Goal: Information Seeking & Learning: Find specific page/section

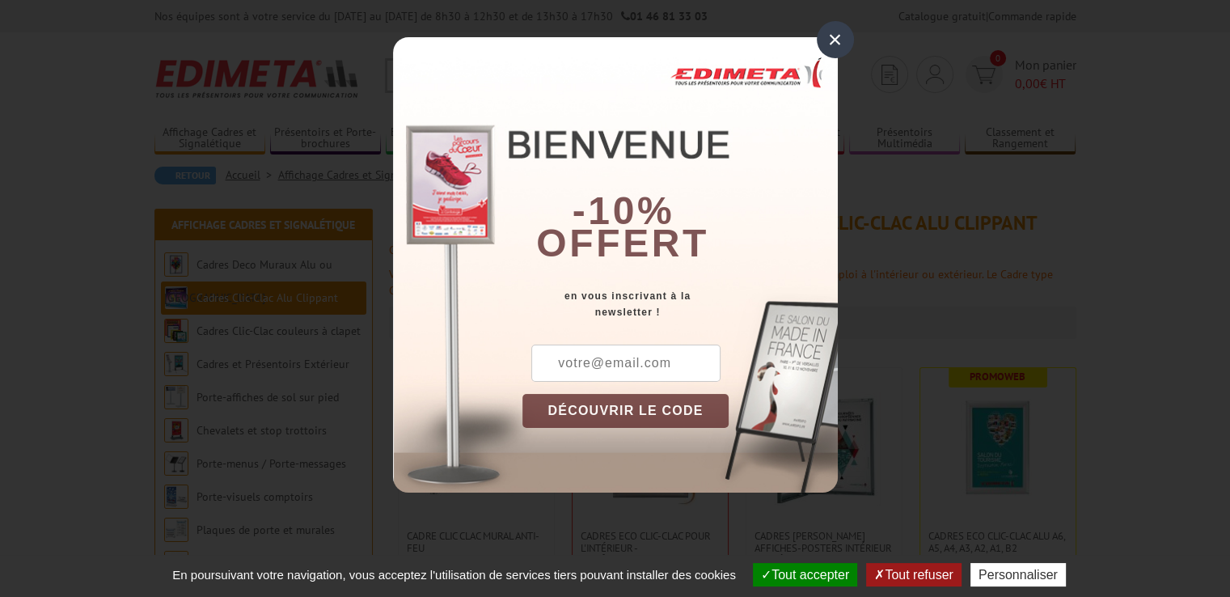
click at [828, 38] on div "×" at bounding box center [835, 39] width 37 height 37
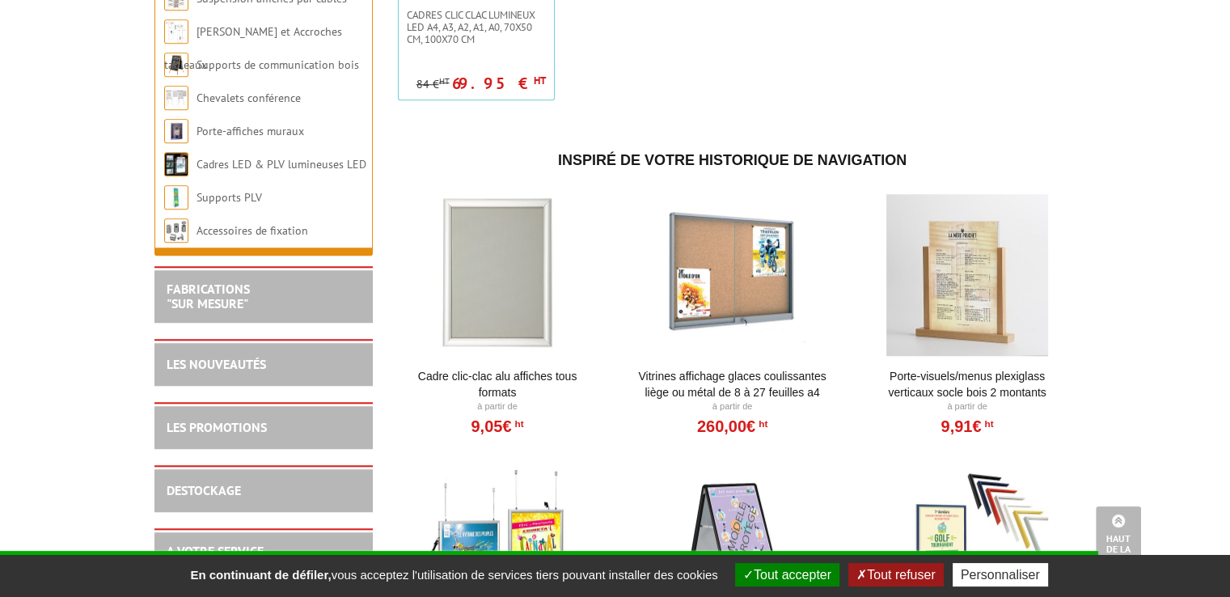
scroll to position [1213, 0]
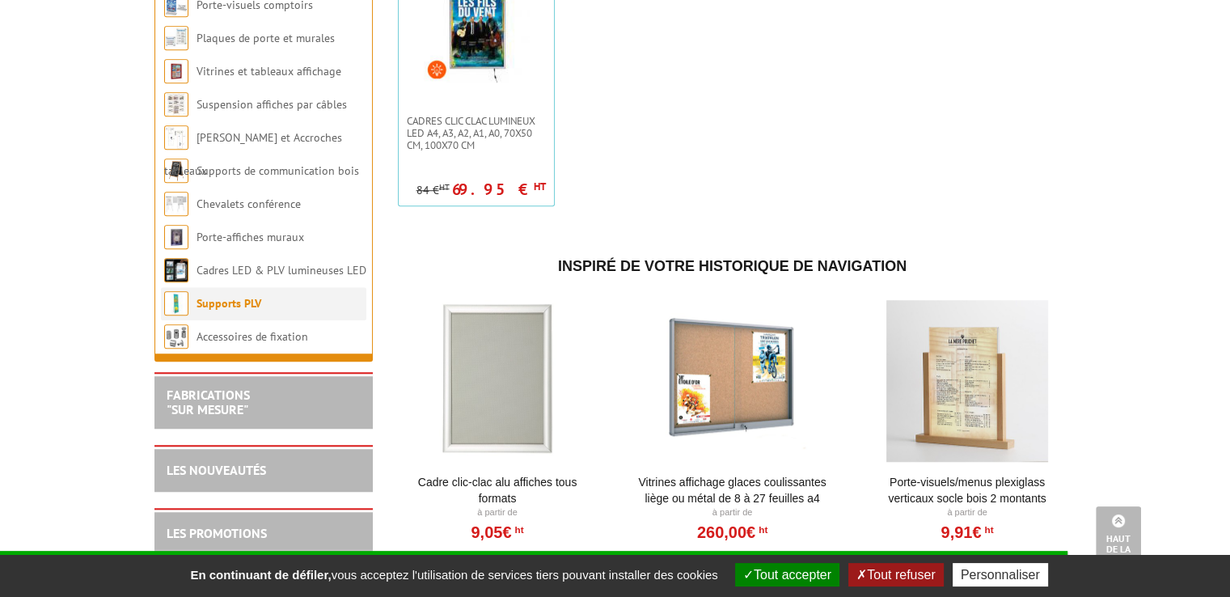
click at [234, 310] on link "Supports PLV" at bounding box center [228, 303] width 65 height 15
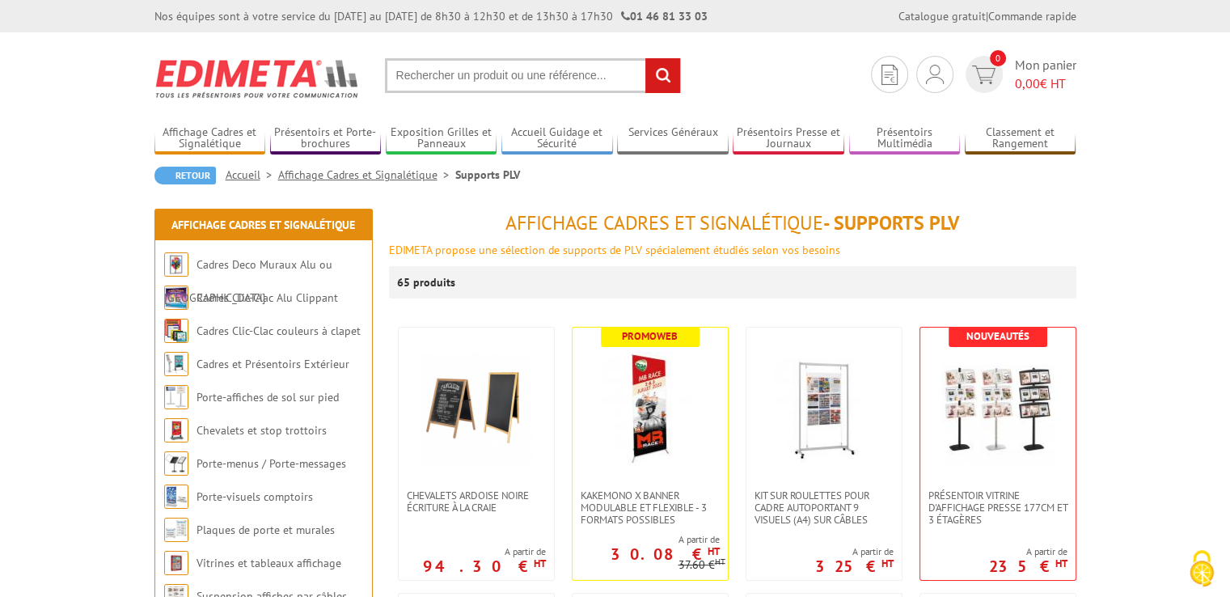
click at [550, 82] on input "text" at bounding box center [533, 75] width 296 height 35
click at [536, 79] on input "text" at bounding box center [533, 75] width 296 height 35
type input "b"
type input "profil alu clippant"
click at [645, 58] on input "rechercher" at bounding box center [662, 75] width 35 height 35
